Goal: Transaction & Acquisition: Obtain resource

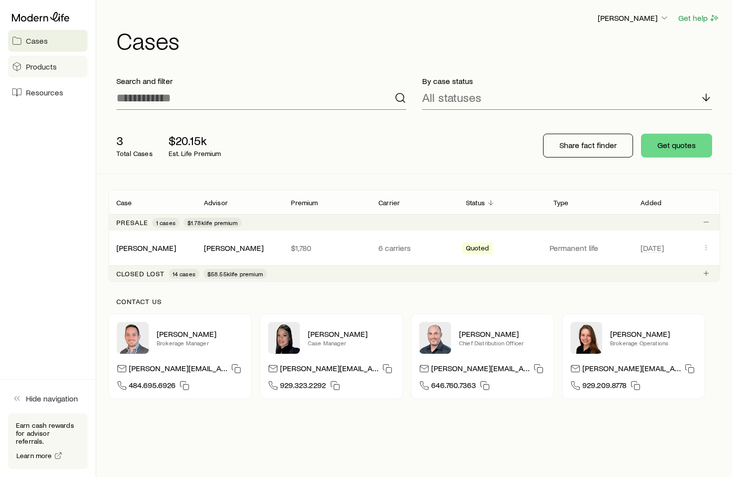
click at [39, 63] on span "Products" at bounding box center [41, 67] width 31 height 10
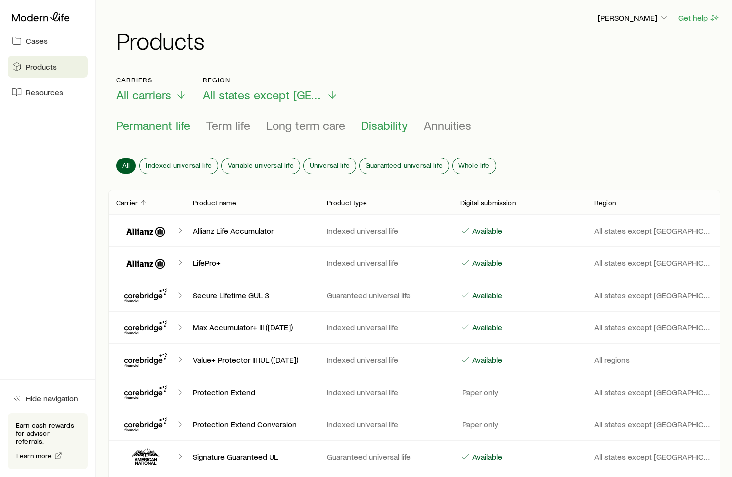
click at [373, 126] on span "Disability" at bounding box center [384, 125] width 47 height 14
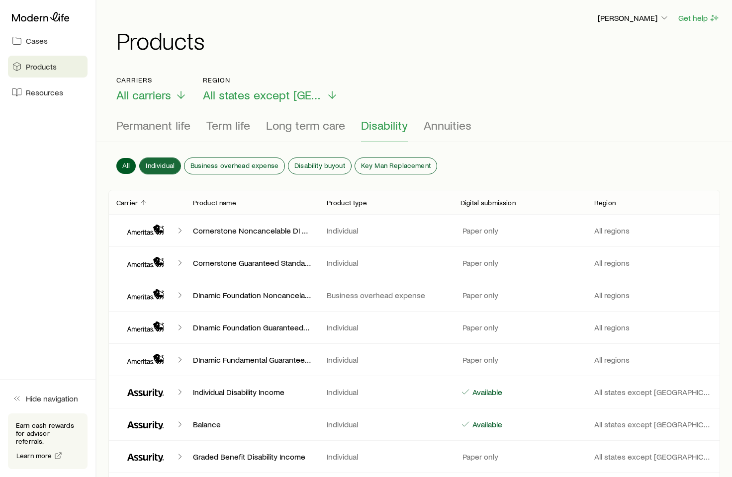
click at [153, 166] on span "Individual" at bounding box center [160, 166] width 29 height 8
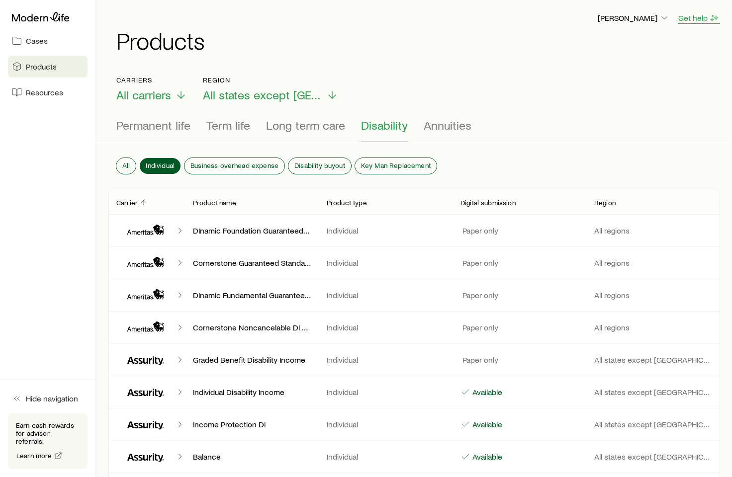
click at [696, 18] on button "Get help" at bounding box center [699, 17] width 42 height 11
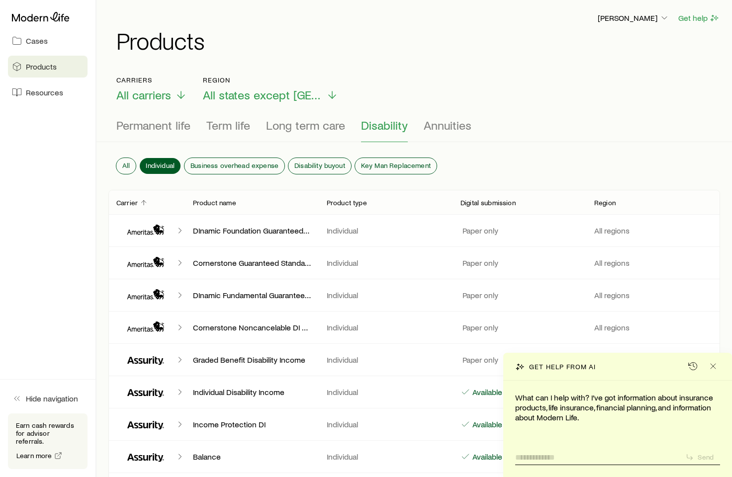
click at [589, 451] on textarea at bounding box center [596, 454] width 162 height 15
type textarea "**********"
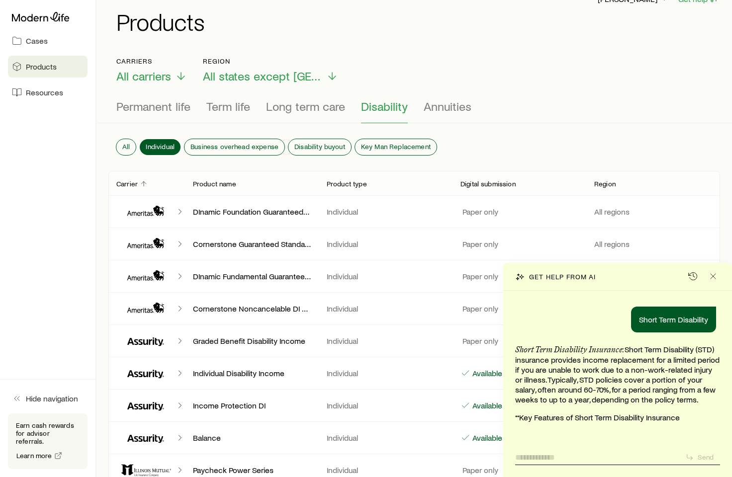
scroll to position [20, 0]
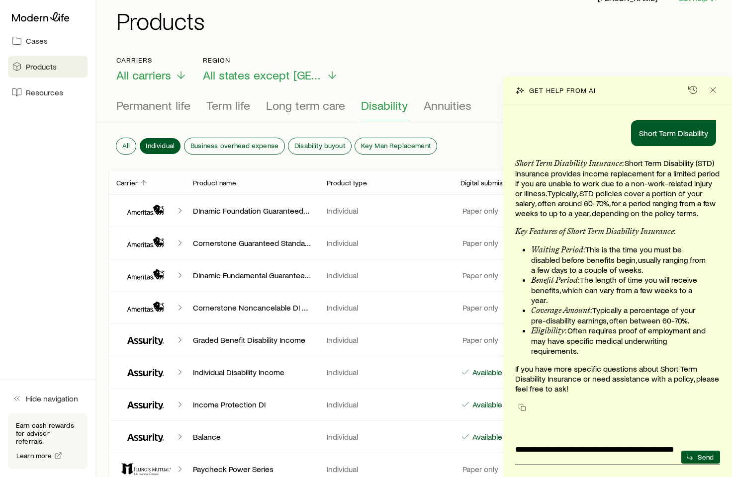
type textarea "**********"
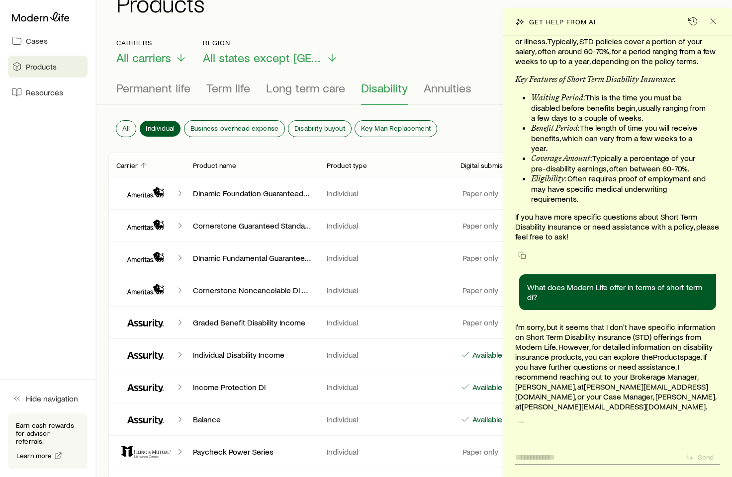
scroll to position [79, 0]
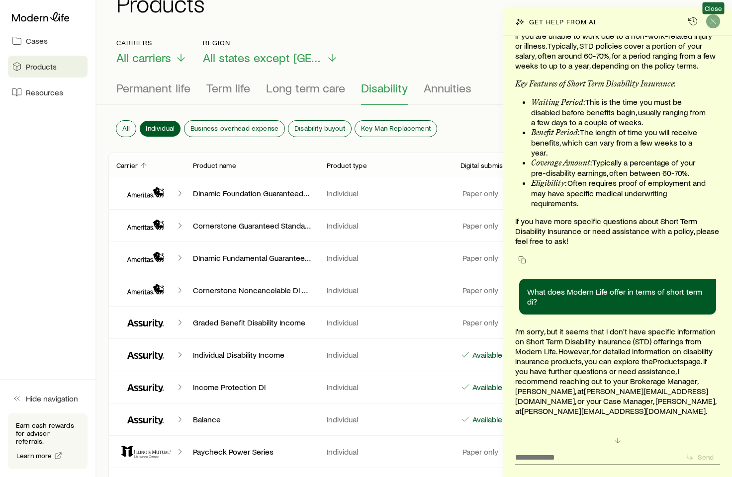
click at [715, 21] on icon "Close" at bounding box center [713, 21] width 10 height 10
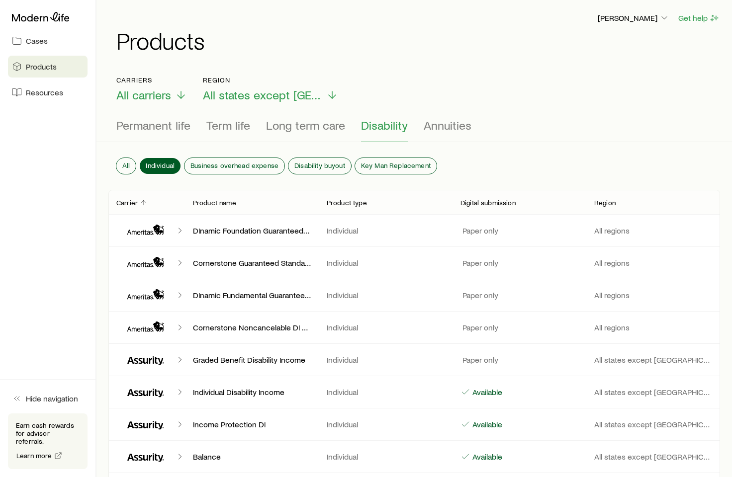
scroll to position [0, 0]
click at [41, 40] on span "Cases" at bounding box center [37, 41] width 22 height 10
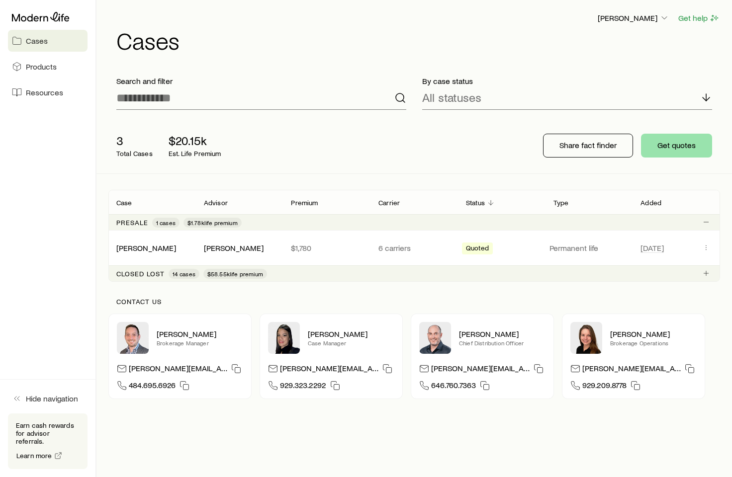
click at [652, 147] on button "Get quotes" at bounding box center [676, 146] width 71 height 24
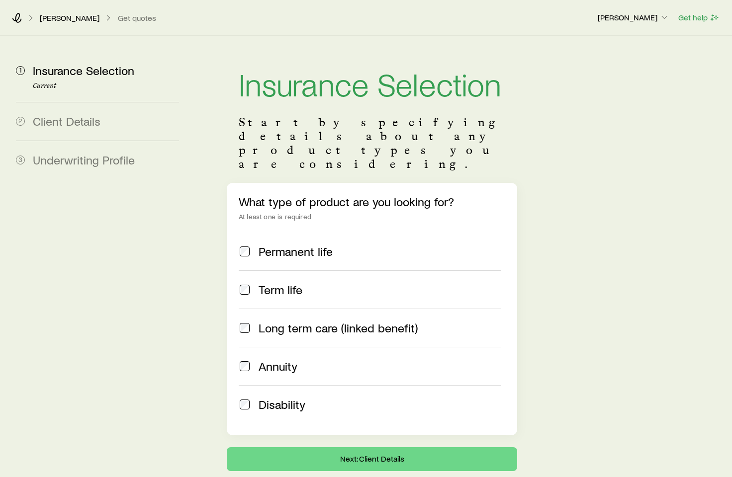
click at [273, 398] on span "Disability" at bounding box center [282, 405] width 47 height 14
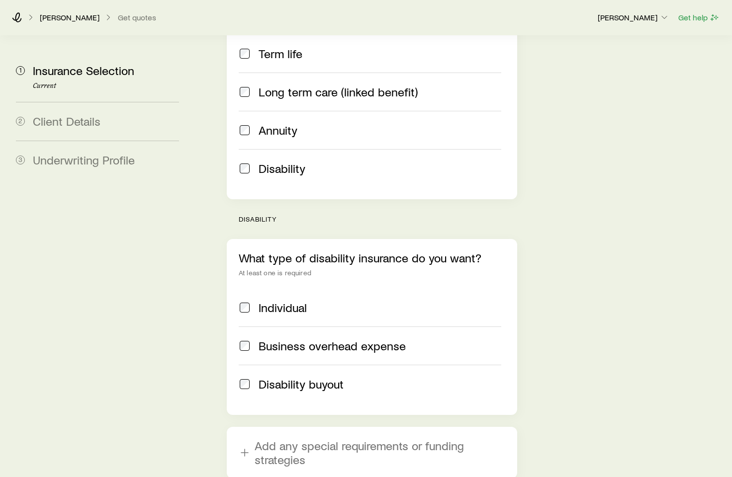
scroll to position [239, 0]
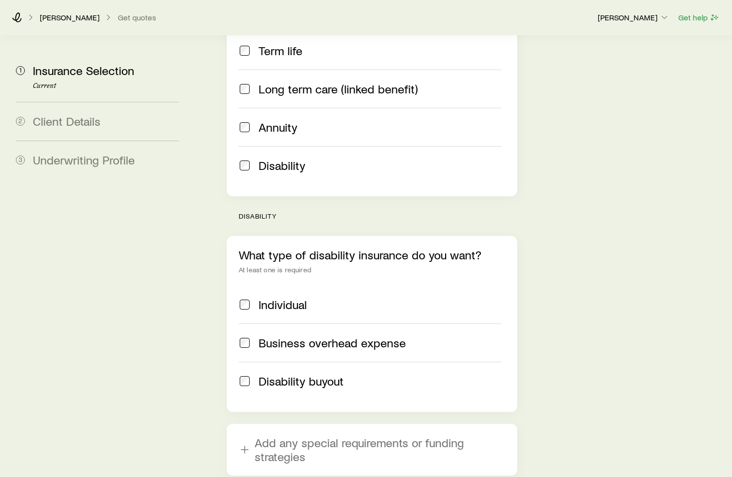
click at [277, 298] on span "Individual" at bounding box center [283, 305] width 48 height 14
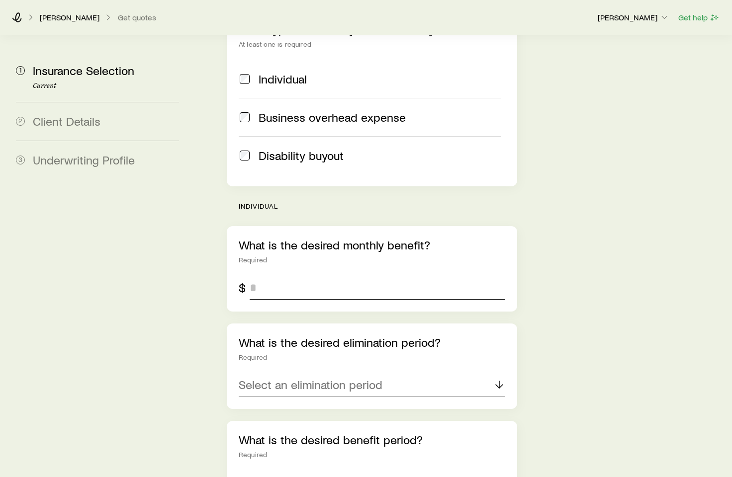
scroll to position [468, 0]
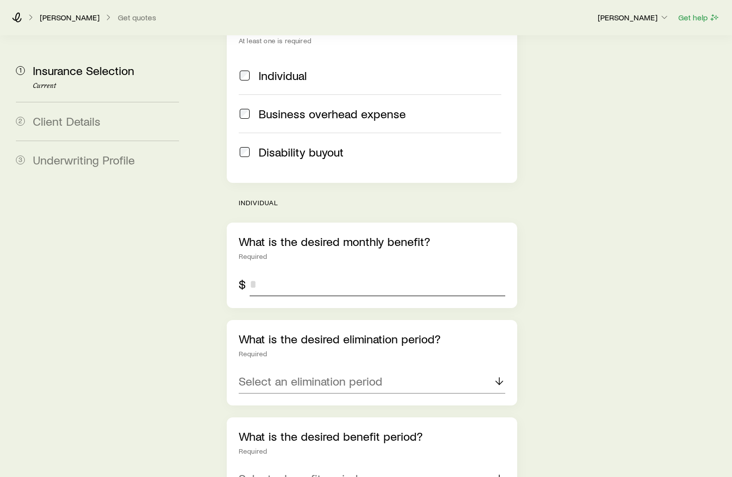
drag, startPoint x: 263, startPoint y: 262, endPoint x: 253, endPoint y: 260, distance: 10.2
click at [253, 272] on input "tel" at bounding box center [378, 284] width 256 height 24
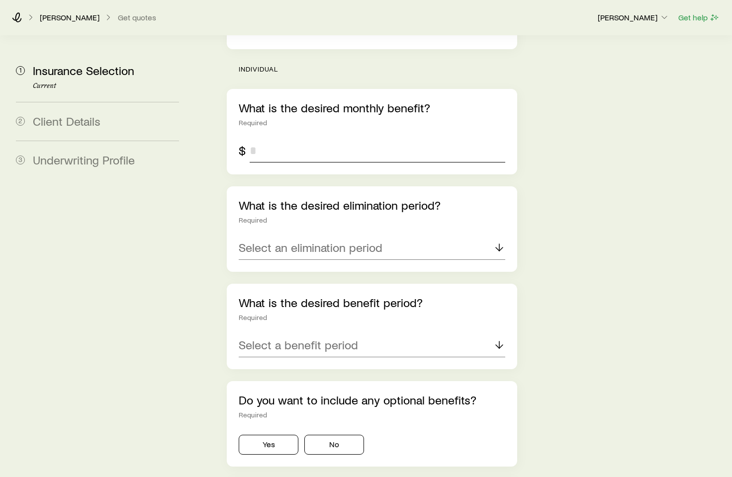
scroll to position [614, 0]
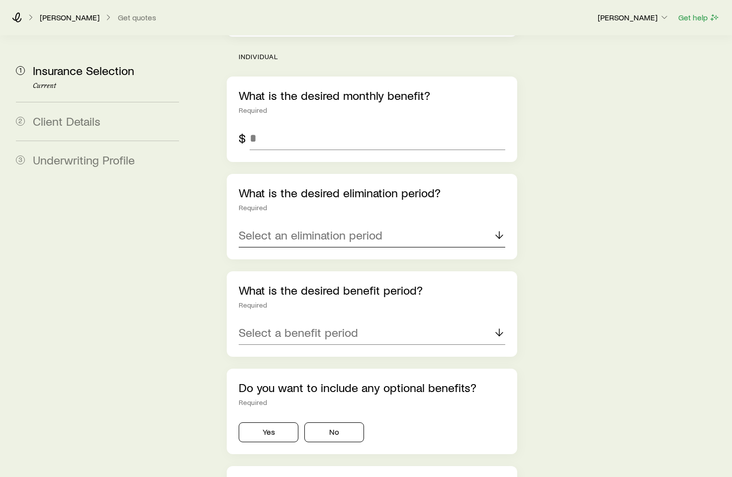
click at [350, 208] on div "What is the desired elimination period? Required Select an elimination period" at bounding box center [372, 217] width 290 height 86
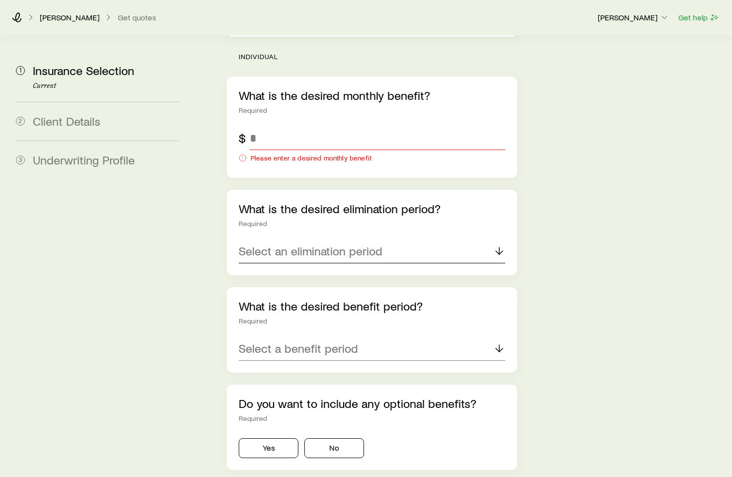
click at [332, 244] on p "Select an elimination period" at bounding box center [311, 251] width 144 height 14
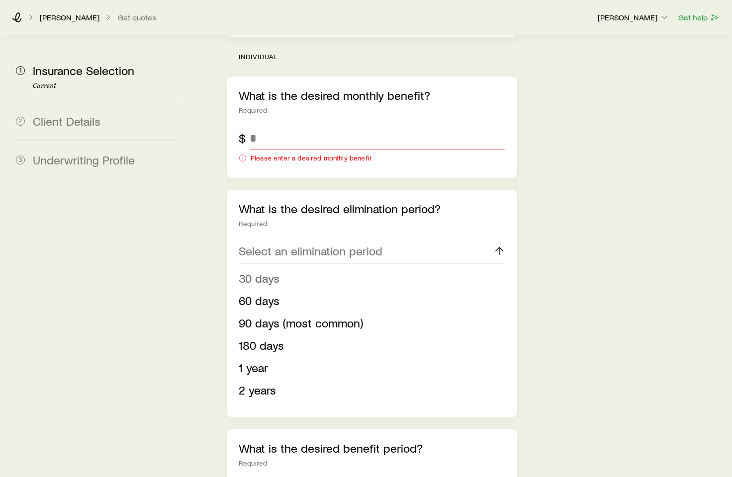
click at [282, 267] on li "30 days" at bounding box center [369, 278] width 261 height 22
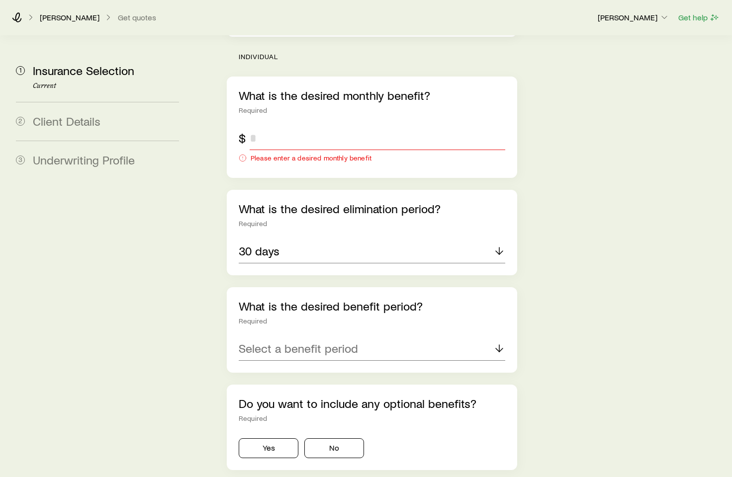
click at [276, 126] on input "tel" at bounding box center [378, 138] width 256 height 24
click at [278, 244] on p "30 days" at bounding box center [259, 251] width 41 height 14
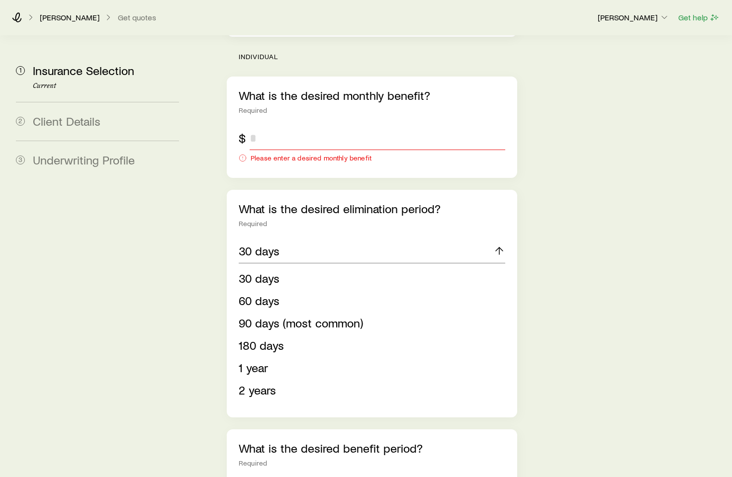
click at [262, 126] on input "tel" at bounding box center [378, 138] width 256 height 24
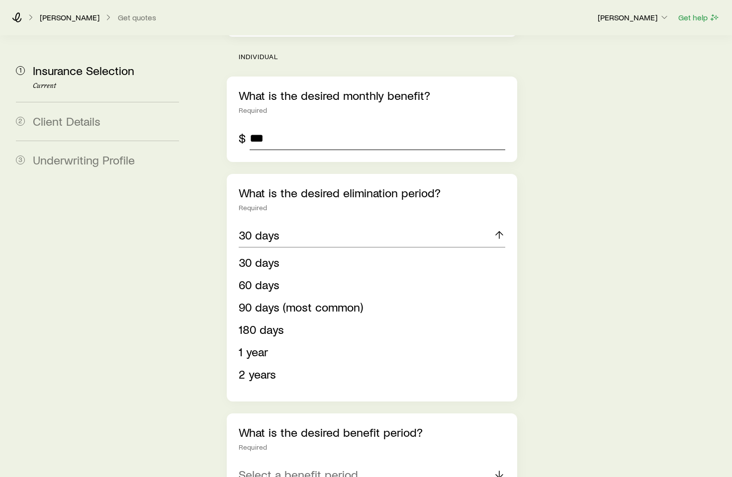
type input "*****"
click at [197, 242] on section "1 Insurance Selection Current 2 Client Details 3 Underwriting Profile Insurance…" at bounding box center [366, 61] width 716 height 1279
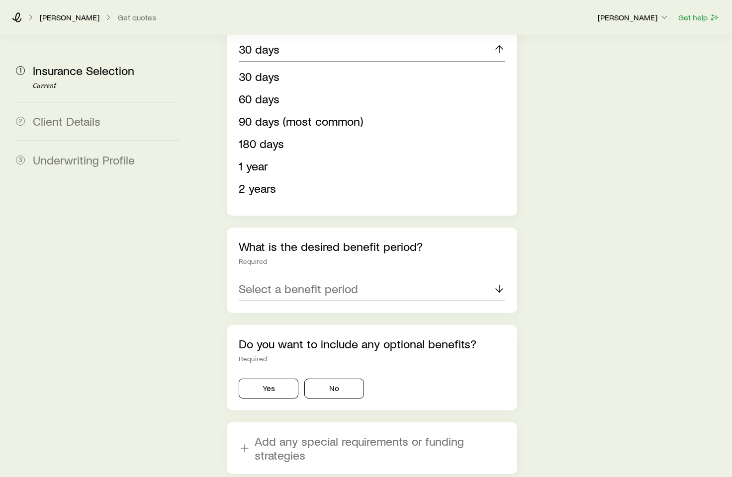
scroll to position [815, 0]
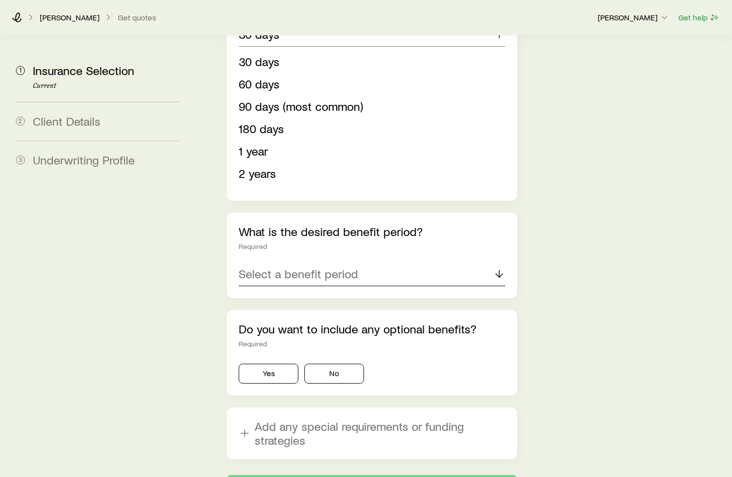
click at [244, 267] on p "Select a benefit period" at bounding box center [298, 274] width 119 height 14
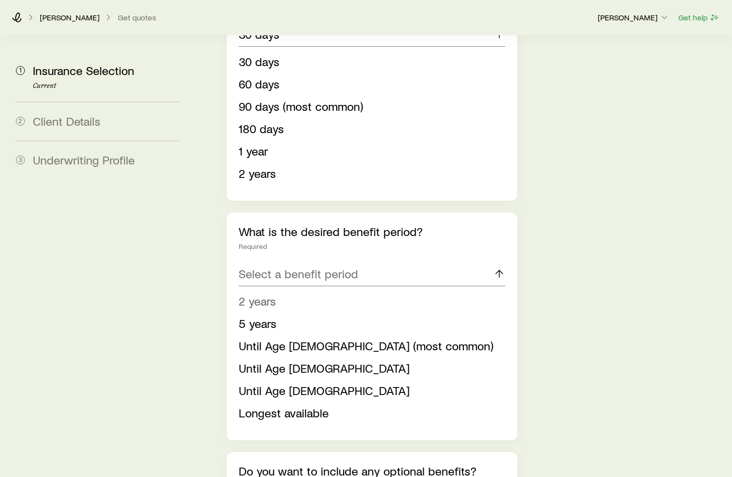
click at [252, 294] on span "2 years" at bounding box center [257, 301] width 37 height 14
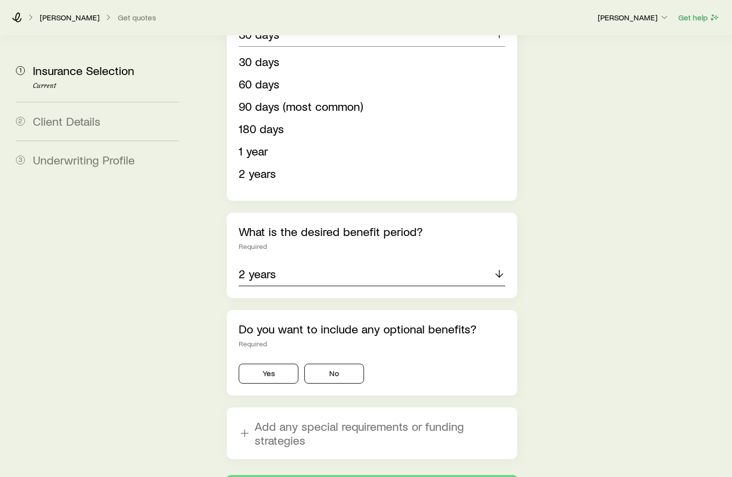
click at [260, 267] on p "2 years" at bounding box center [257, 274] width 37 height 14
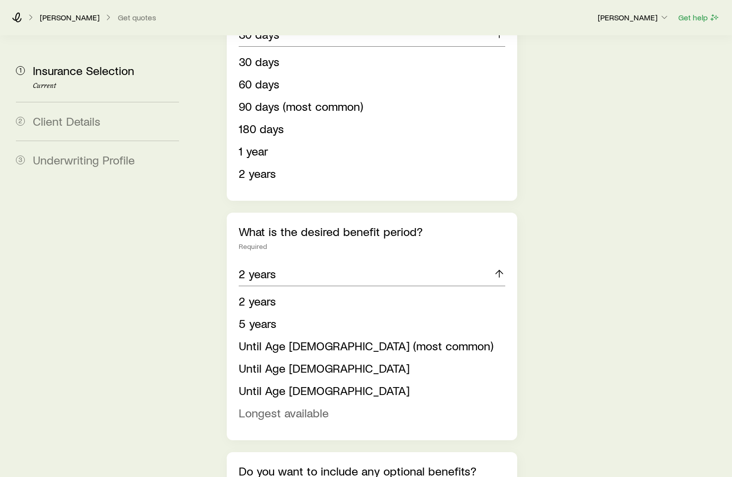
click at [284, 406] on span "Longest available" at bounding box center [284, 413] width 90 height 14
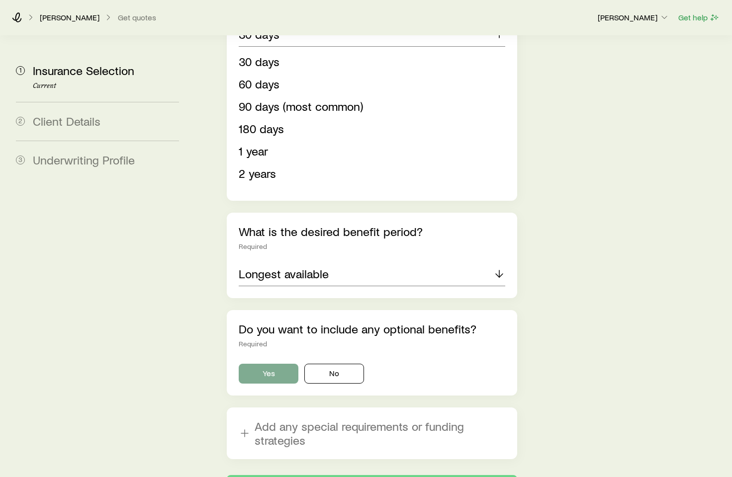
click at [254, 364] on button "Yes" at bounding box center [269, 374] width 60 height 20
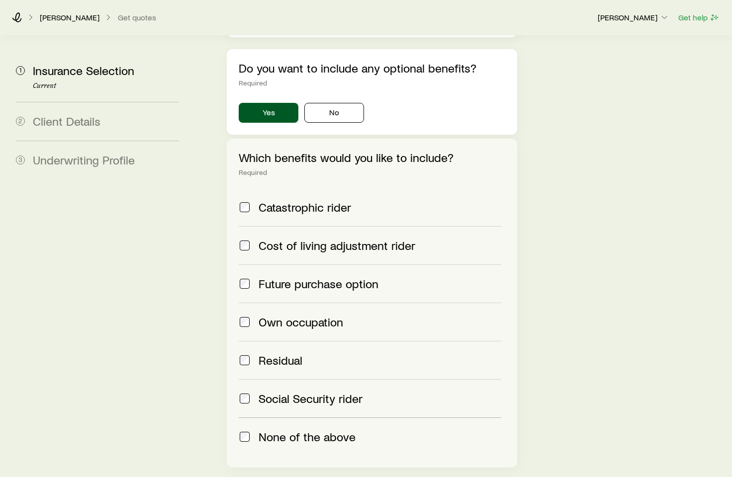
scroll to position [1064, 0]
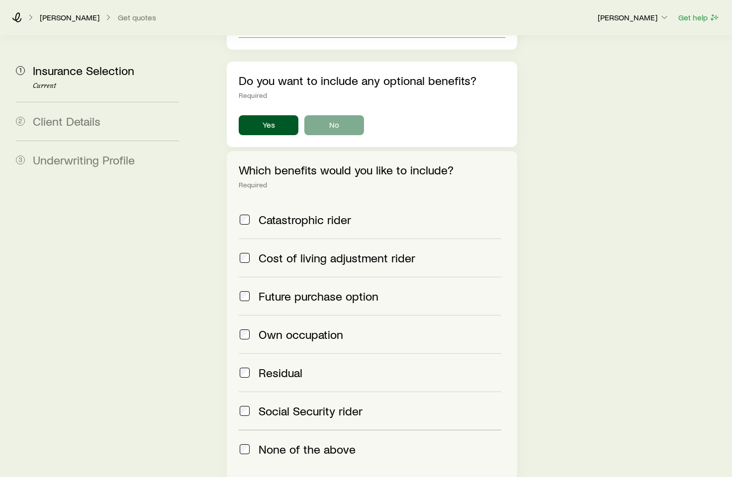
click at [316, 115] on button "No" at bounding box center [334, 125] width 60 height 20
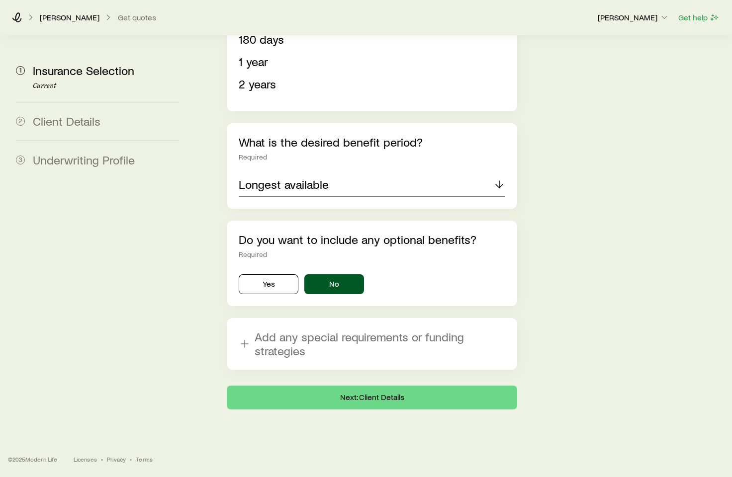
scroll to position [877, 0]
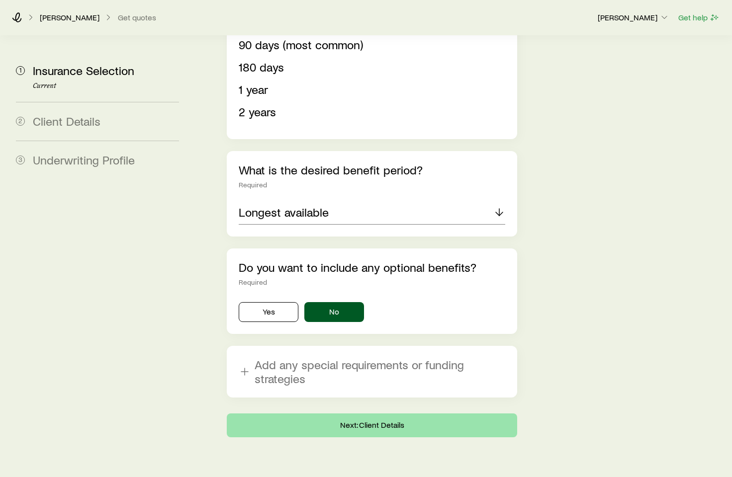
click at [348, 414] on button "Next: Client Details" at bounding box center [372, 426] width 290 height 24
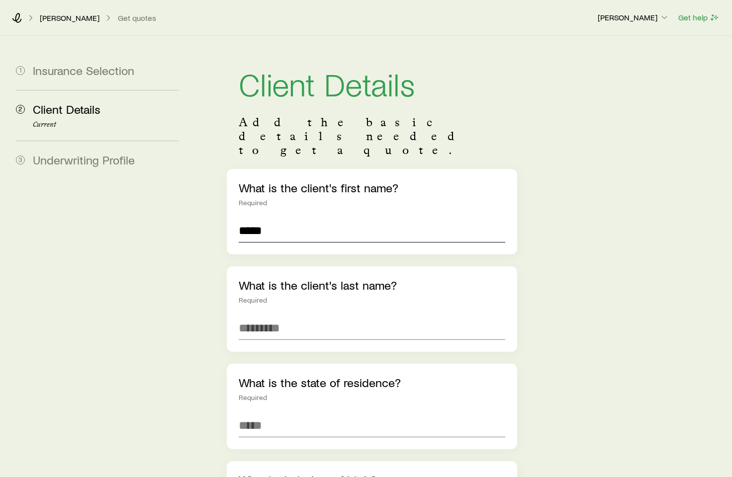
type input "*****"
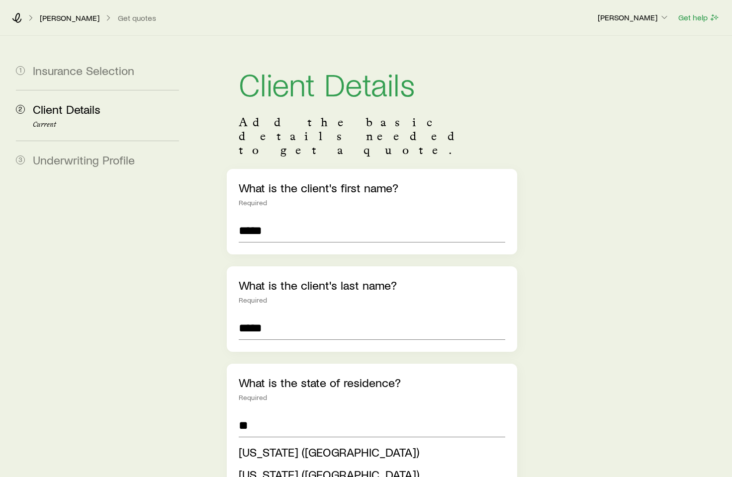
type input "**********"
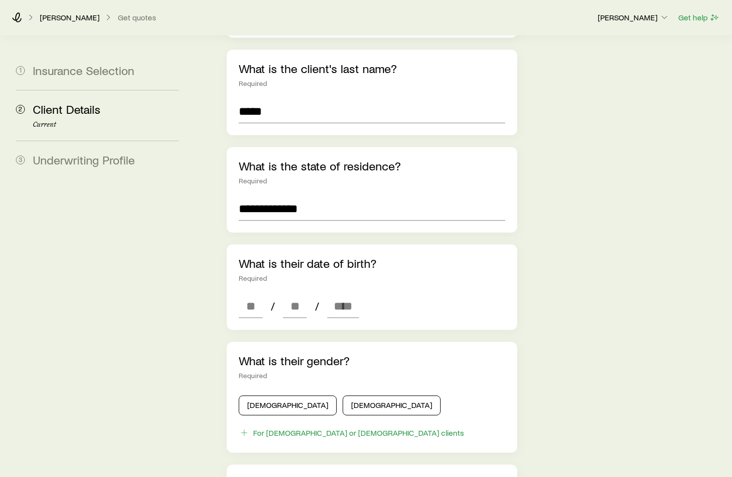
scroll to position [223, 0]
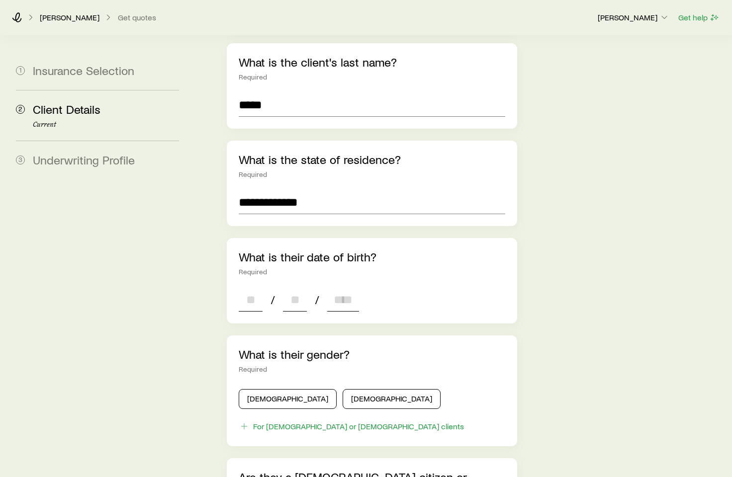
click at [253, 288] on input at bounding box center [251, 300] width 24 height 24
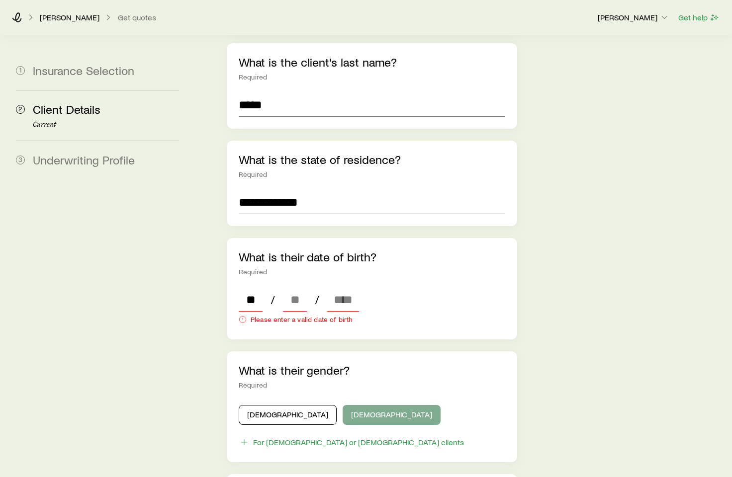
click at [347, 366] on div "What is their gender? Required [DEMOGRAPHIC_DATA] [DEMOGRAPHIC_DATA] For [DEMOG…" at bounding box center [372, 406] width 290 height 111
click at [285, 288] on input at bounding box center [295, 300] width 24 height 24
type input "**"
type input "****"
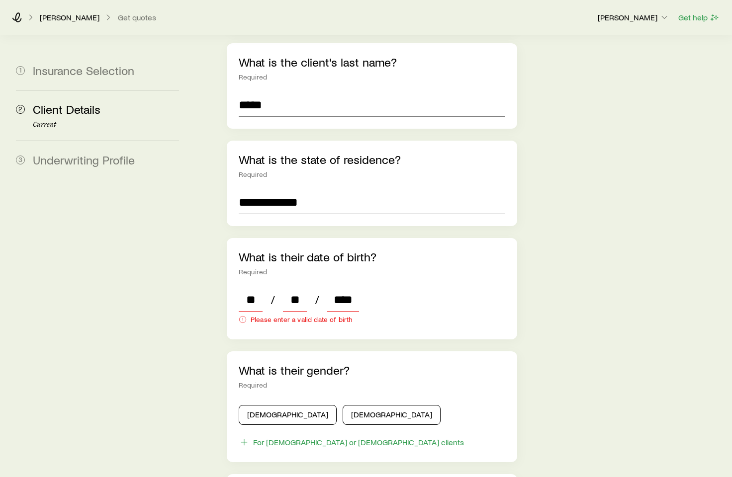
type input "*"
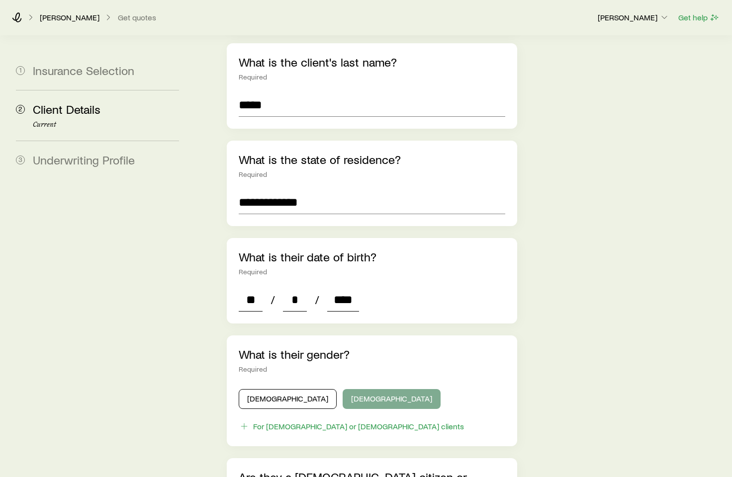
type input "****"
click at [343, 389] on button "[DEMOGRAPHIC_DATA]" at bounding box center [392, 399] width 98 height 20
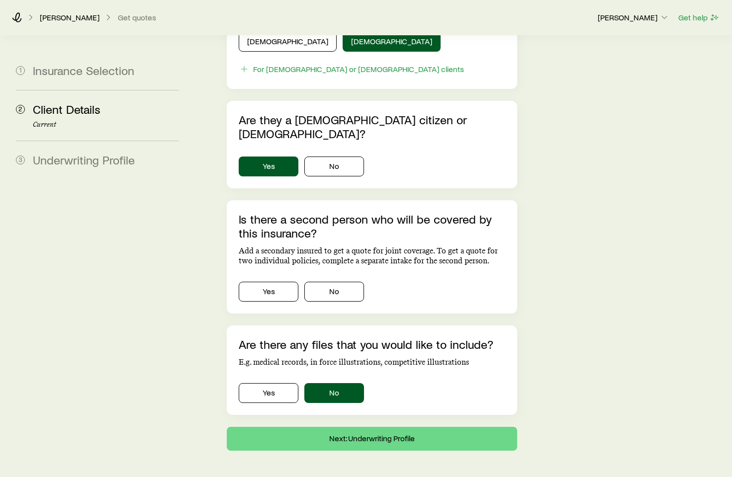
scroll to position [580, 0]
click at [353, 282] on button "No" at bounding box center [334, 292] width 60 height 20
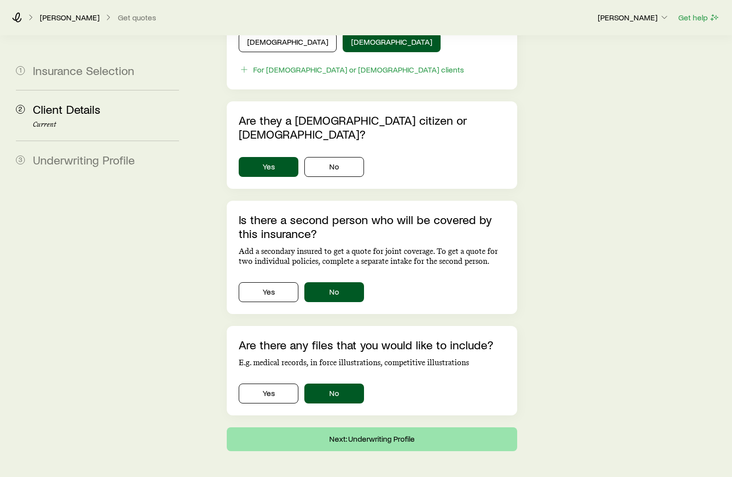
click at [376, 428] on button "Next: Underwriting Profile" at bounding box center [372, 440] width 290 height 24
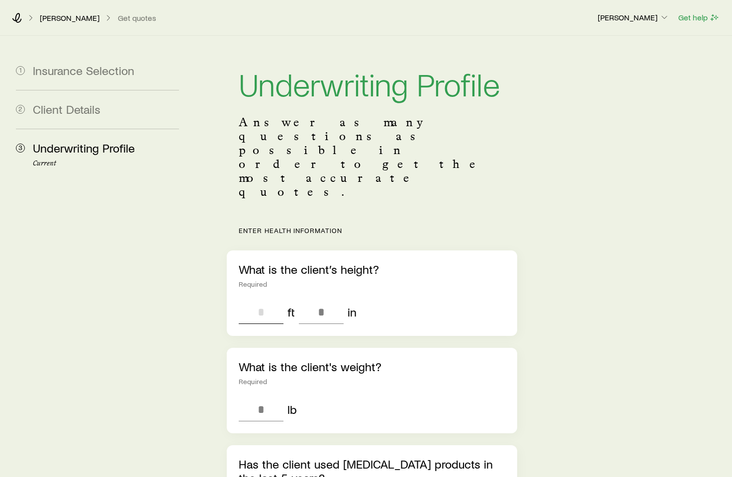
click at [261, 300] on input "tel" at bounding box center [261, 312] width 45 height 24
type input "*"
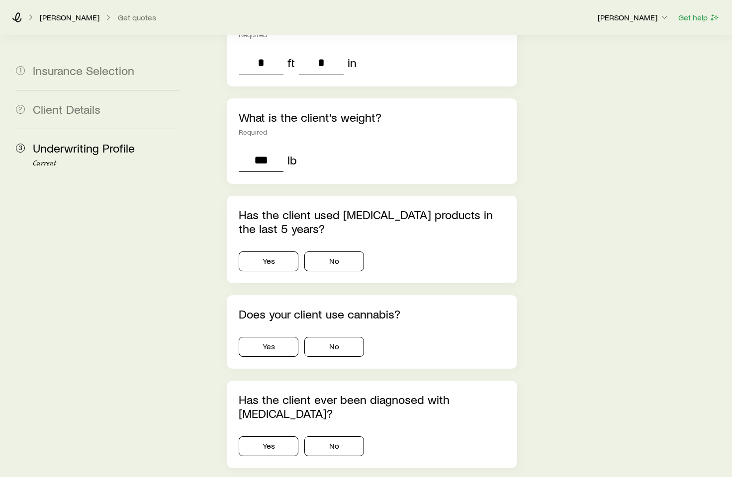
scroll to position [254, 0]
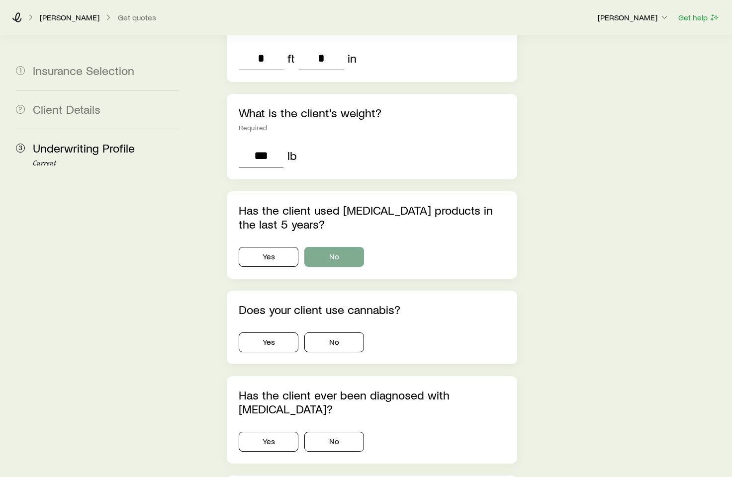
type input "***"
click at [357, 247] on button "No" at bounding box center [334, 257] width 60 height 20
click at [348, 333] on button "No" at bounding box center [334, 343] width 60 height 20
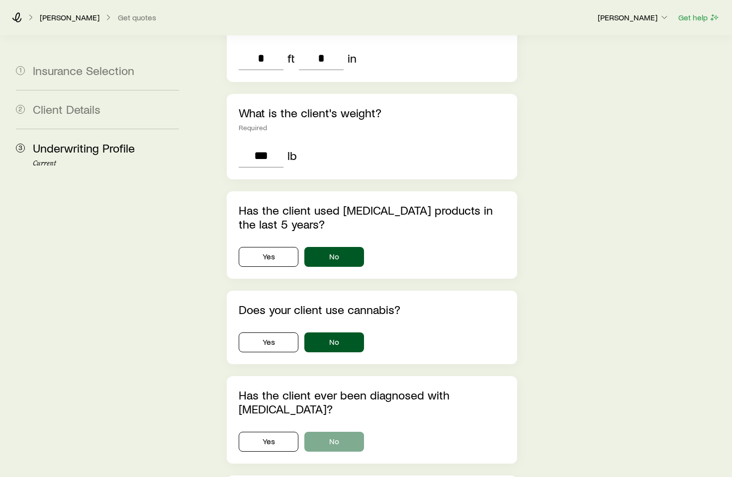
click at [339, 432] on button "No" at bounding box center [334, 442] width 60 height 20
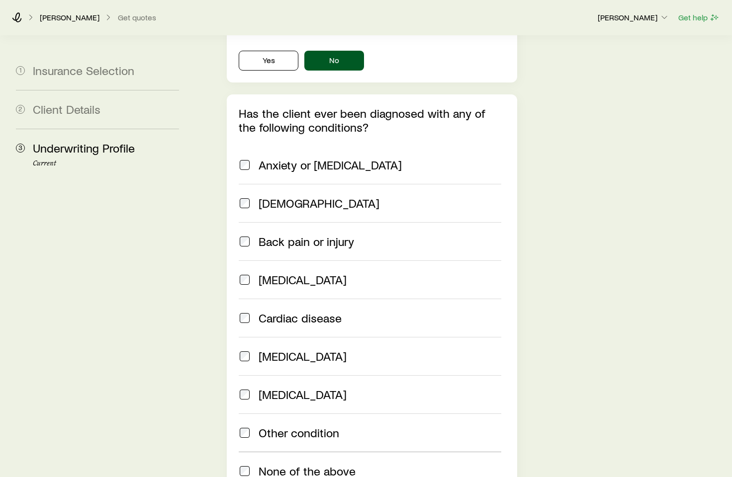
scroll to position [636, 0]
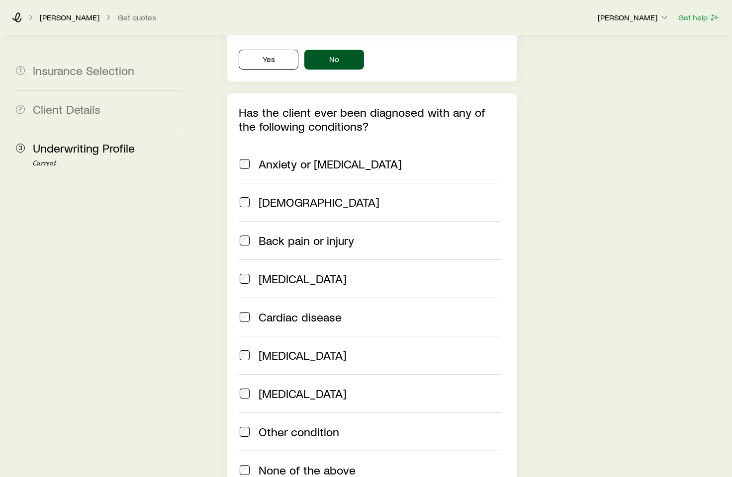
click at [307, 463] on span "None of the above" at bounding box center [307, 470] width 97 height 14
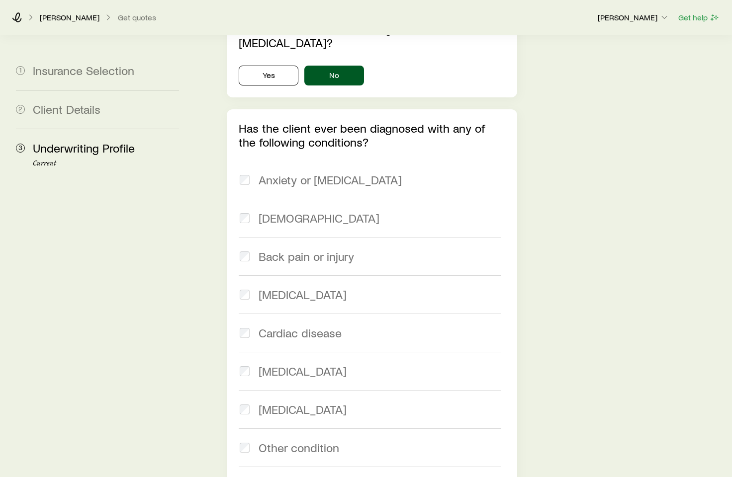
scroll to position [621, 0]
click at [261, 173] on span "Anxiety or [MEDICAL_DATA]" at bounding box center [330, 180] width 143 height 14
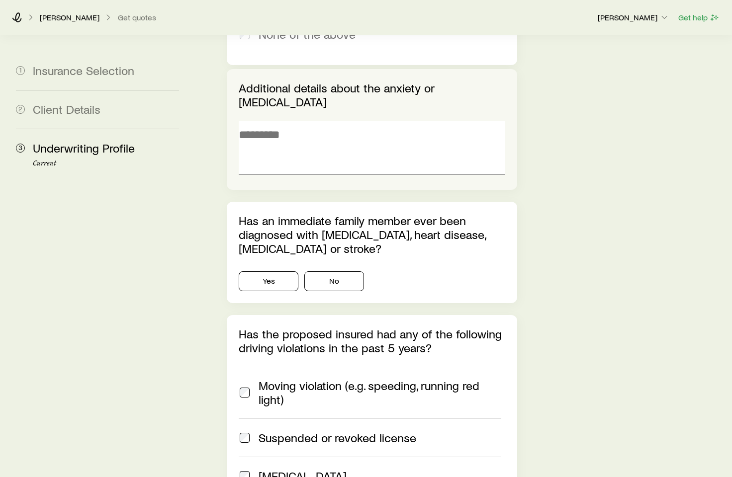
scroll to position [1072, 0]
click at [359, 271] on button "No" at bounding box center [334, 281] width 60 height 20
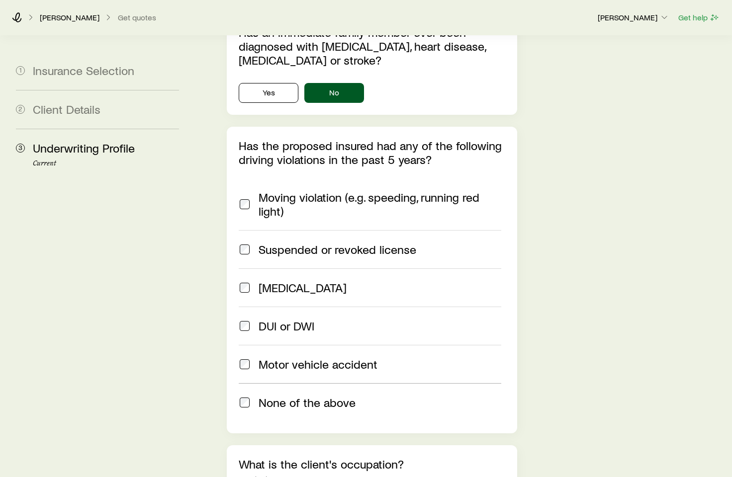
scroll to position [1259, 0]
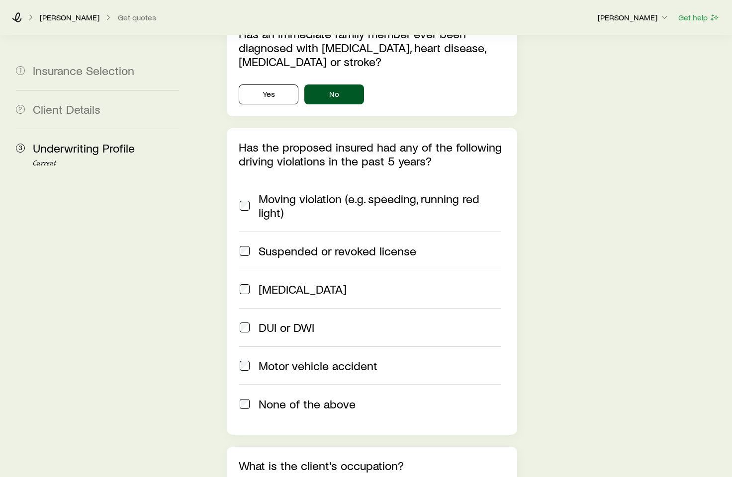
click at [308, 397] on span "None of the above" at bounding box center [307, 404] width 97 height 14
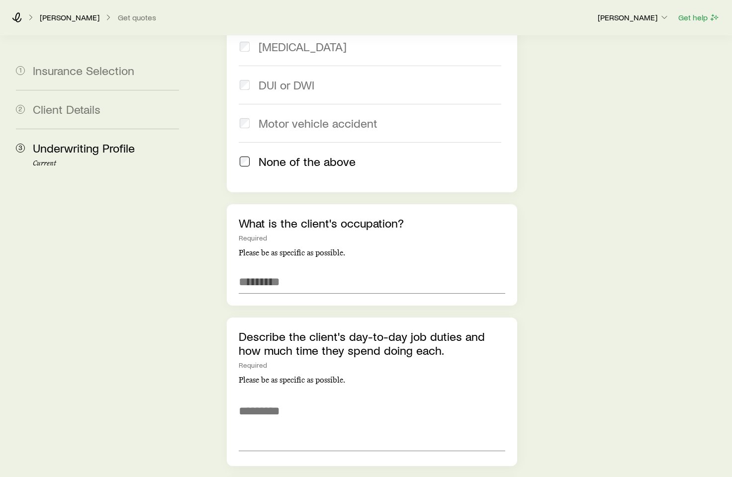
scroll to position [1503, 0]
click at [266, 269] on input "text" at bounding box center [372, 281] width 266 height 24
type input "**********"
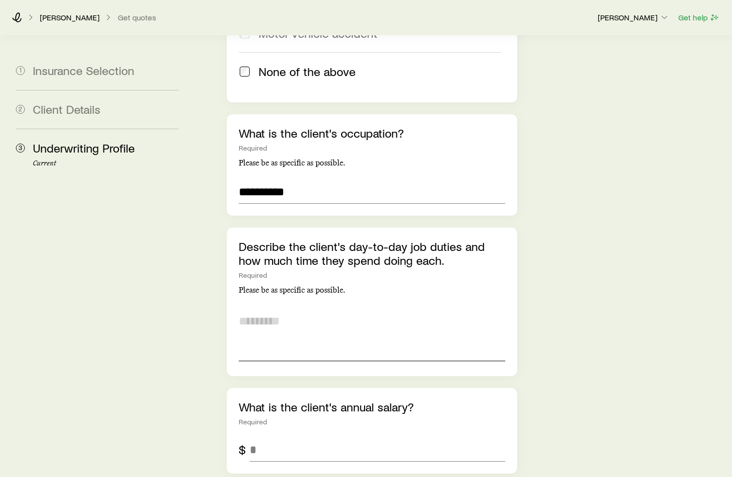
scroll to position [1602, 0]
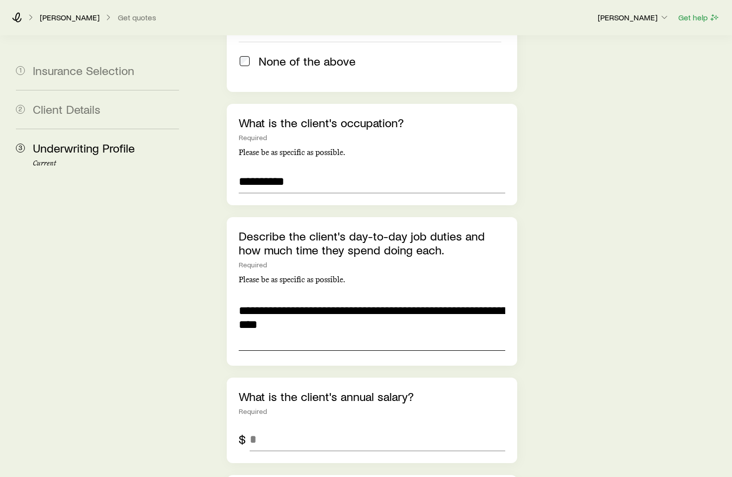
type textarea "**********"
type input "******"
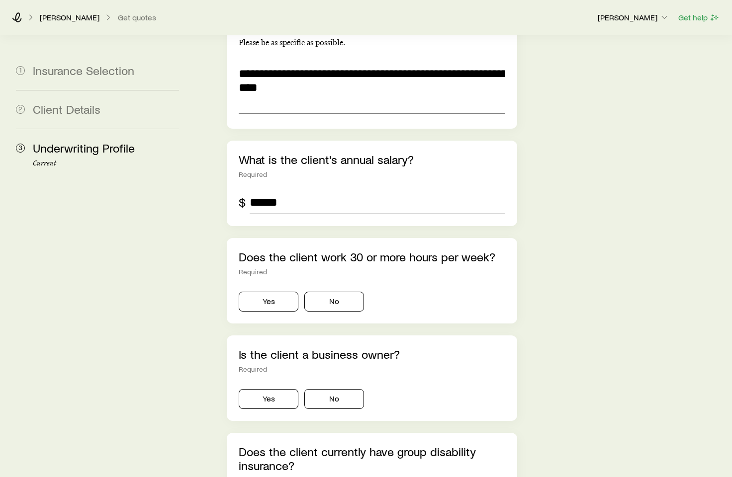
scroll to position [1914, 0]
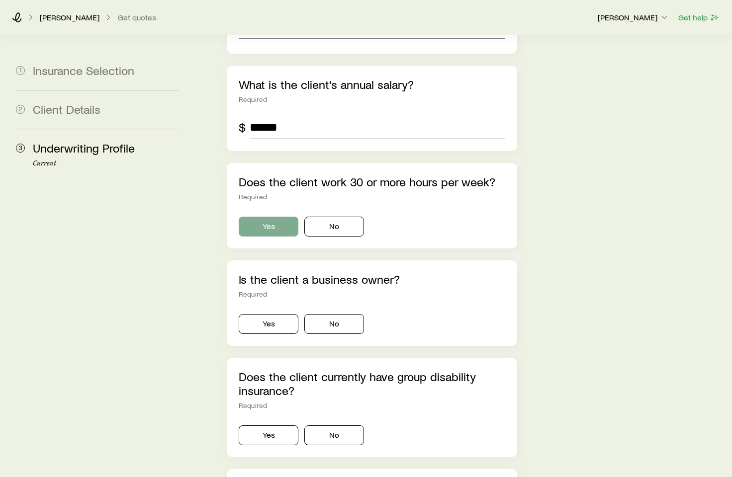
click at [257, 217] on button "Yes" at bounding box center [269, 227] width 60 height 20
click at [352, 314] on button "No" at bounding box center [334, 324] width 60 height 20
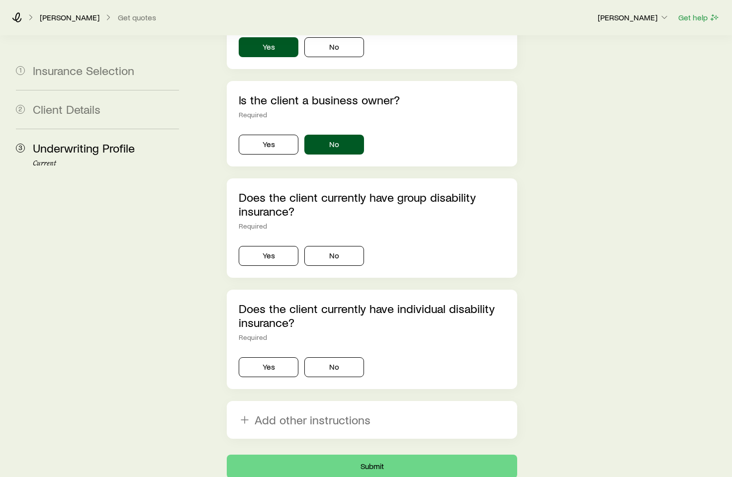
scroll to position [2096, 0]
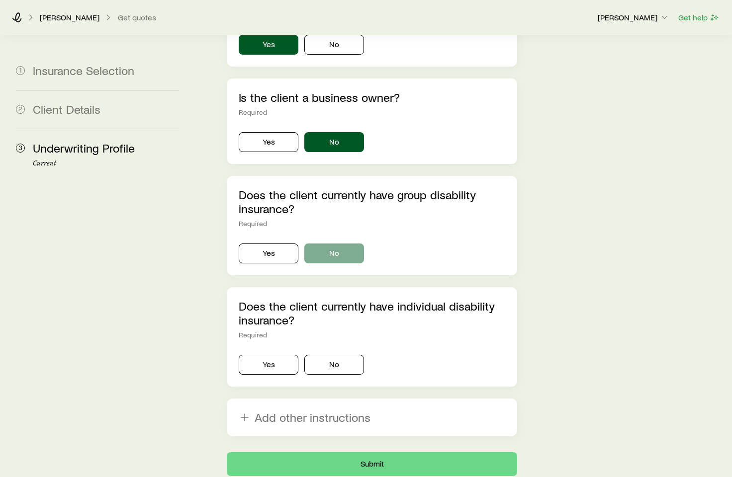
click at [320, 244] on button "No" at bounding box center [334, 254] width 60 height 20
click at [343, 355] on button "No" at bounding box center [334, 365] width 60 height 20
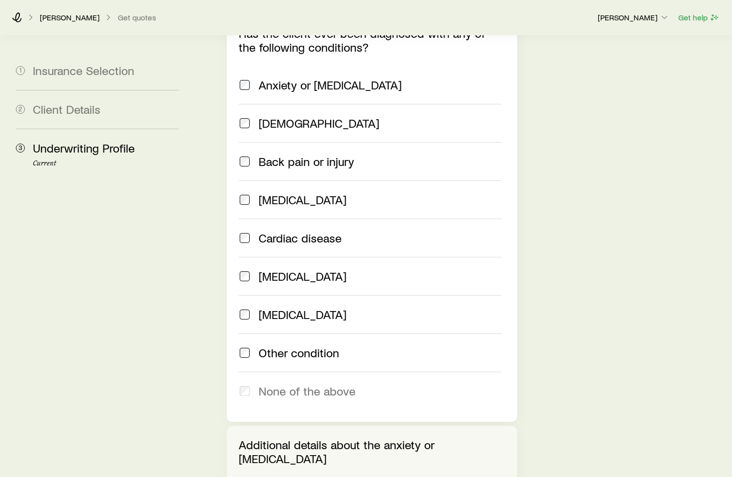
scroll to position [709, 0]
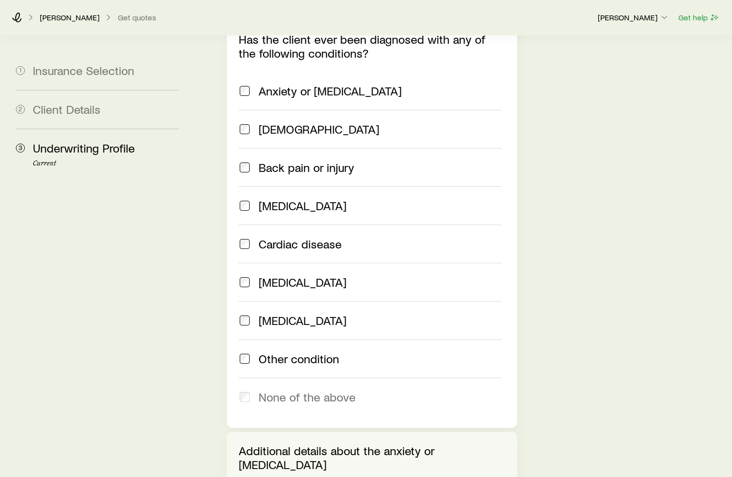
click at [262, 352] on span "Other condition" at bounding box center [299, 359] width 81 height 14
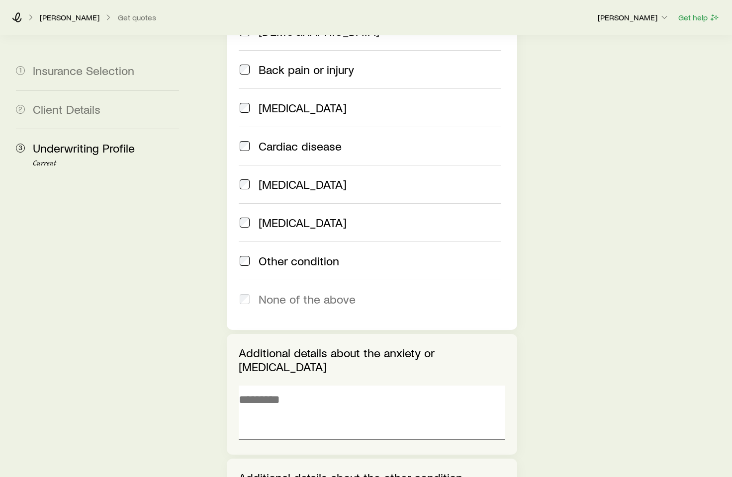
scroll to position [812, 0]
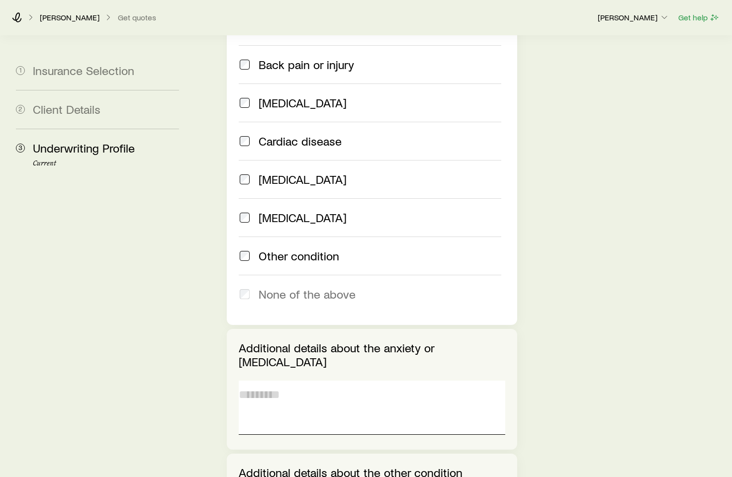
click at [267, 381] on textarea at bounding box center [372, 408] width 266 height 54
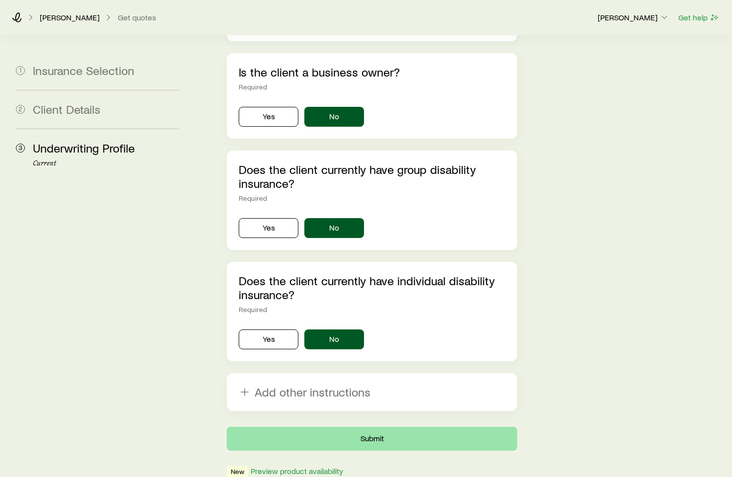
scroll to position [2232, 0]
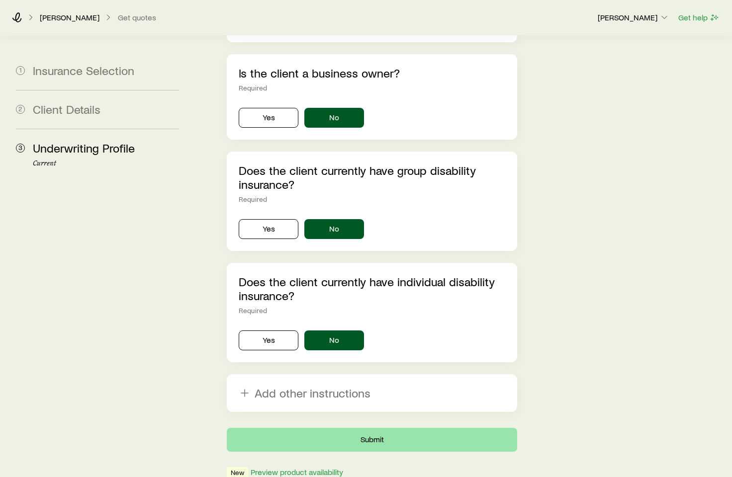
type textarea "**********"
click at [363, 428] on button "Submit" at bounding box center [372, 440] width 290 height 24
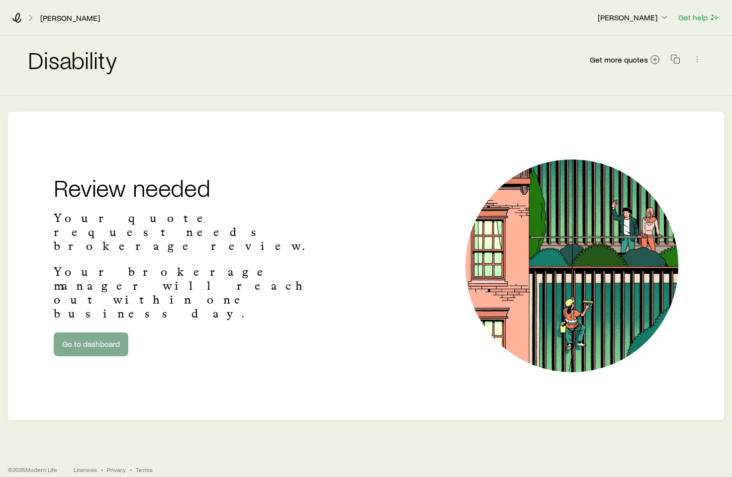
click at [100, 333] on link "Go to dashboard" at bounding box center [91, 345] width 75 height 24
